Goal: Task Accomplishment & Management: Manage account settings

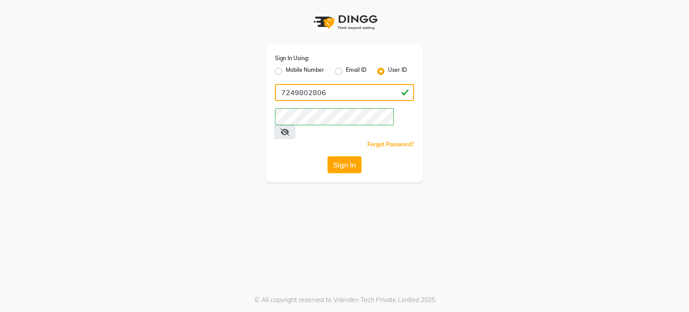
drag, startPoint x: 321, startPoint y: 94, endPoint x: 279, endPoint y: 86, distance: 43.0
click at [280, 86] on input "7249802806" at bounding box center [344, 92] width 139 height 17
type input "6"
drag, startPoint x: 305, startPoint y: 93, endPoint x: 310, endPoint y: 82, distance: 12.4
click at [305, 93] on input "6" at bounding box center [344, 92] width 139 height 17
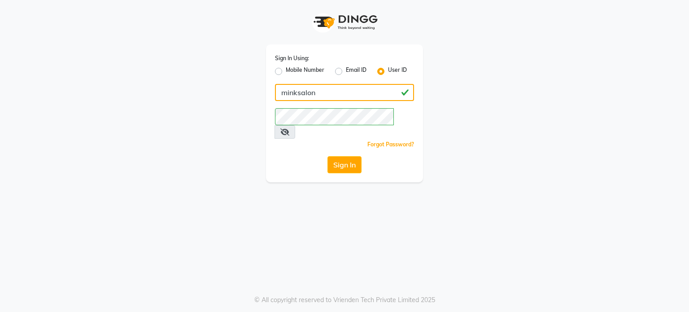
type input "minksalon"
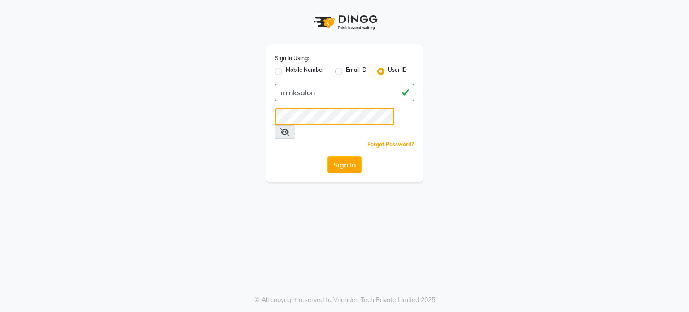
click at [328, 156] on button "Sign In" at bounding box center [345, 164] width 34 height 17
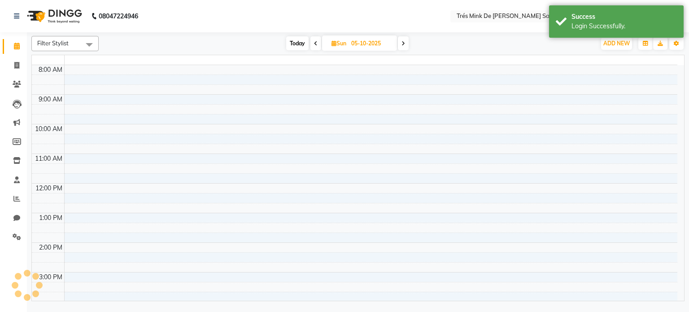
select select "en"
